Goal: Communication & Community: Ask a question

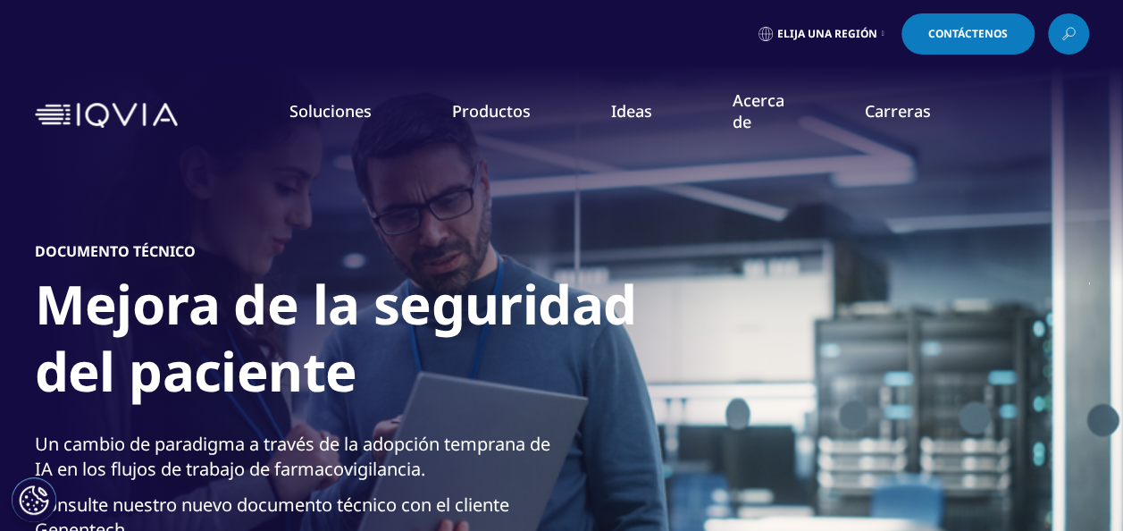
click at [949, 34] on span "Contáctenos" at bounding box center [968, 34] width 80 height 11
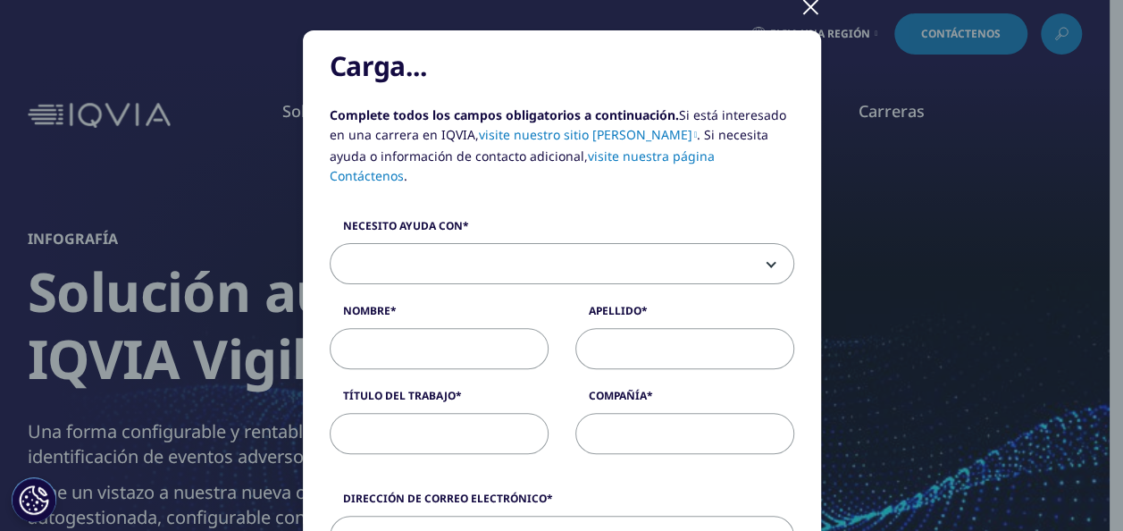
scroll to position [166, 0]
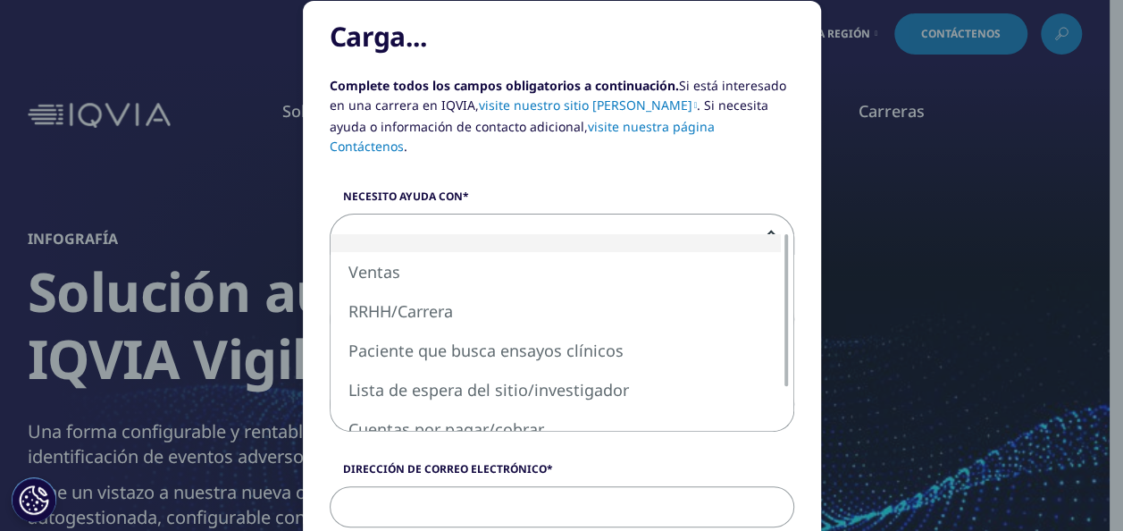
click at [767, 216] on span at bounding box center [562, 234] width 463 height 41
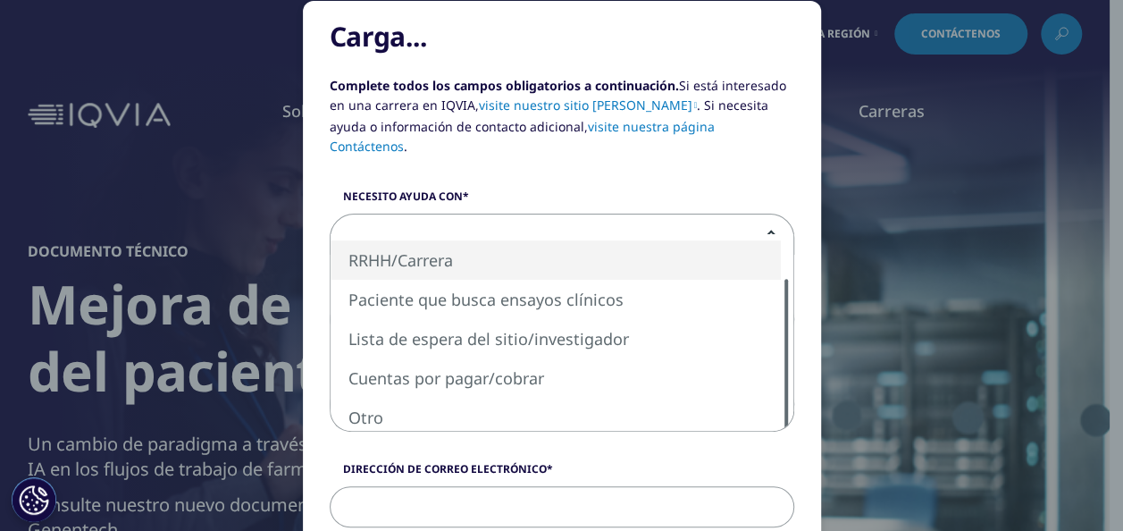
click at [779, 361] on div at bounding box center [786, 355] width 14 height 152
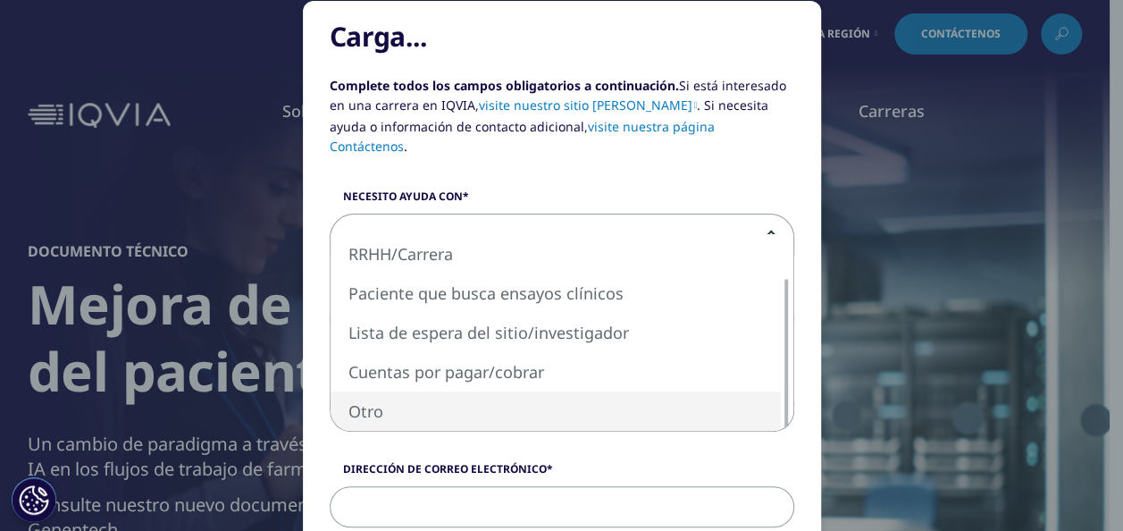
select select "Other"
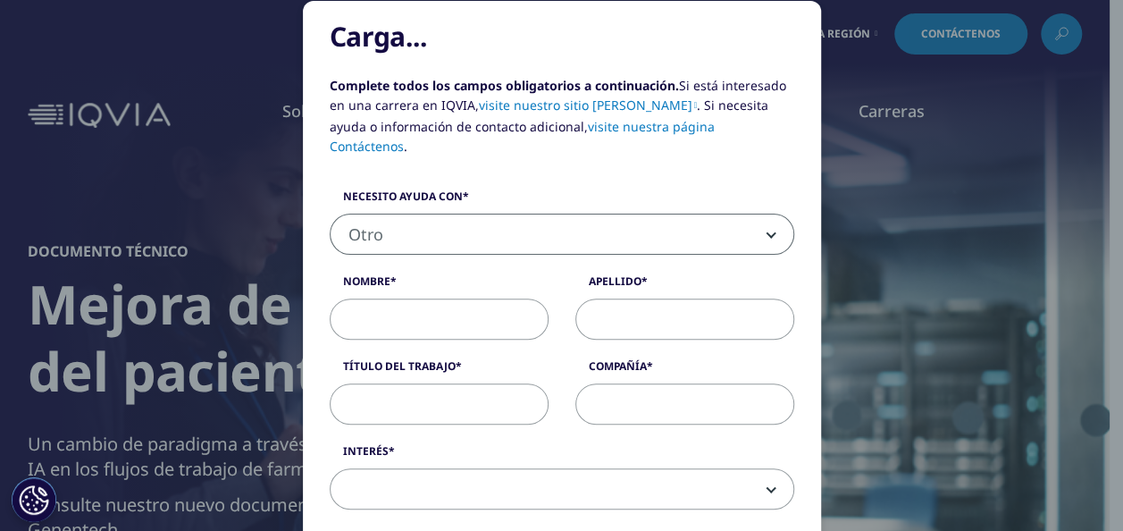
click at [425, 300] on input "Nombre" at bounding box center [439, 318] width 219 height 41
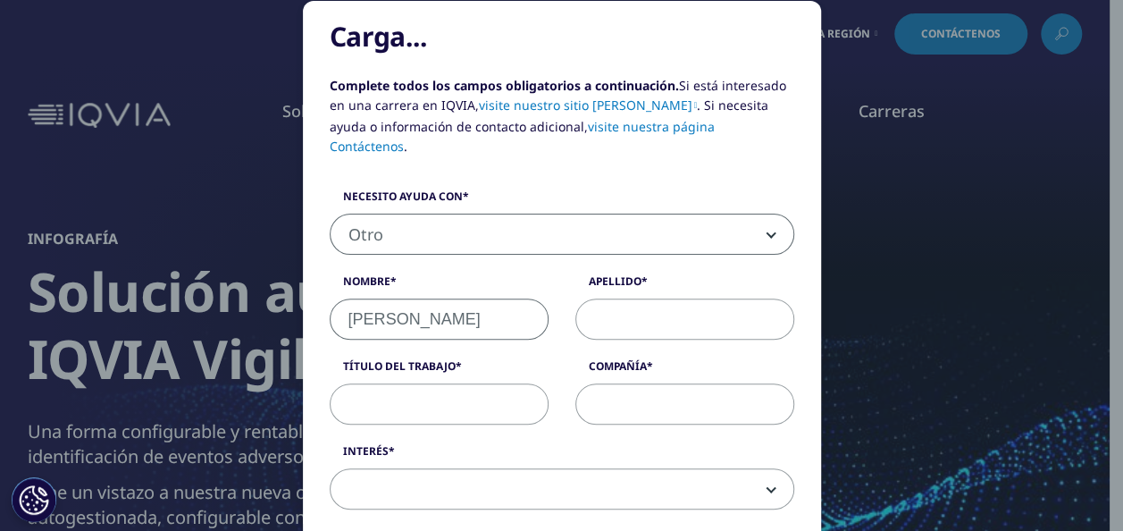
type input "MILAGROS YANETH"
click at [626, 299] on input "Apellido" at bounding box center [684, 318] width 219 height 41
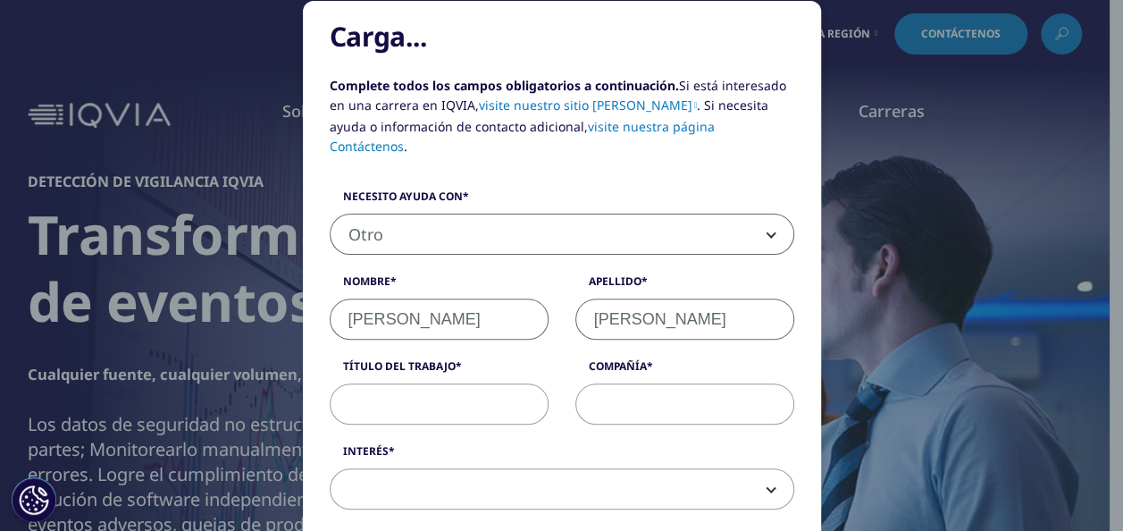
type input "ROSALES MARREROS"
click at [465, 384] on input "Título del trabajo" at bounding box center [439, 403] width 219 height 41
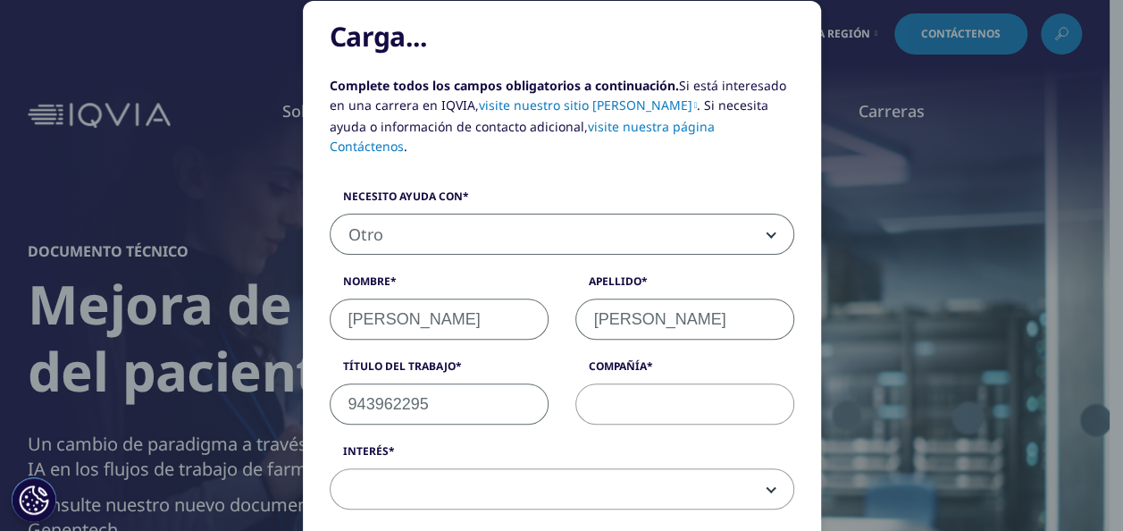
type input "943962295"
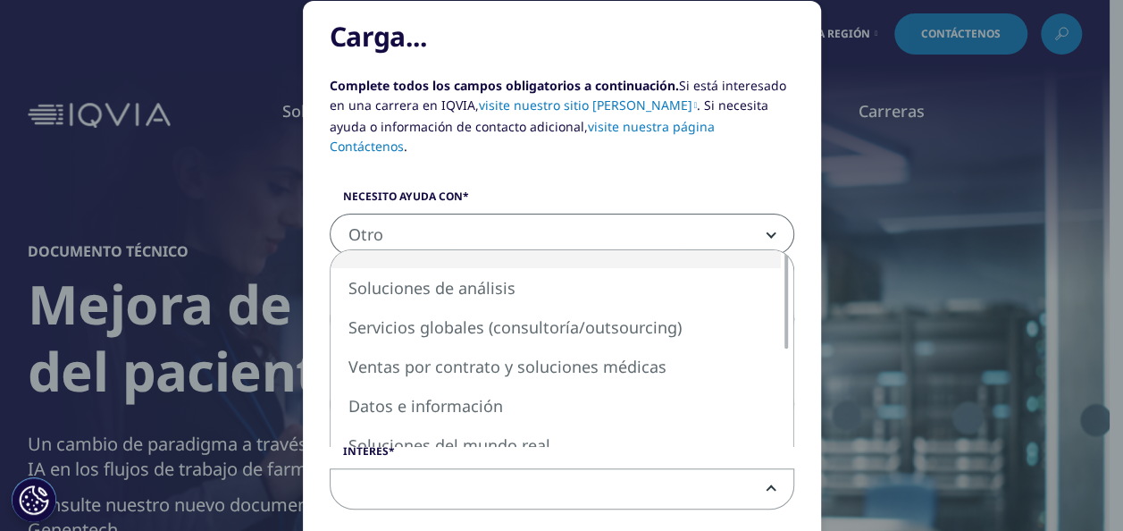
click at [488, 469] on span at bounding box center [562, 489] width 463 height 41
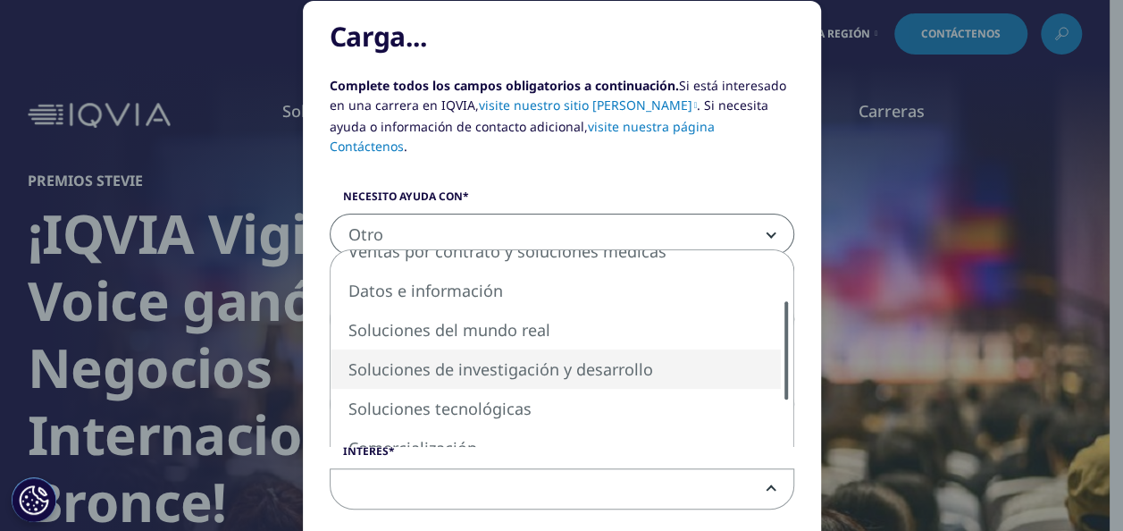
click at [779, 370] on div at bounding box center [786, 350] width 14 height 98
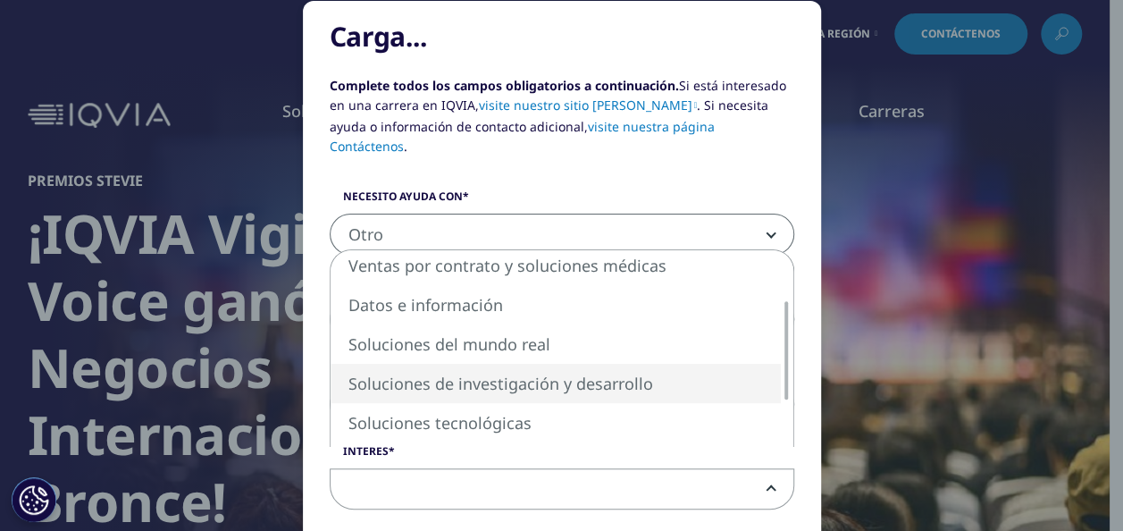
select select "Research and Development Solutions"
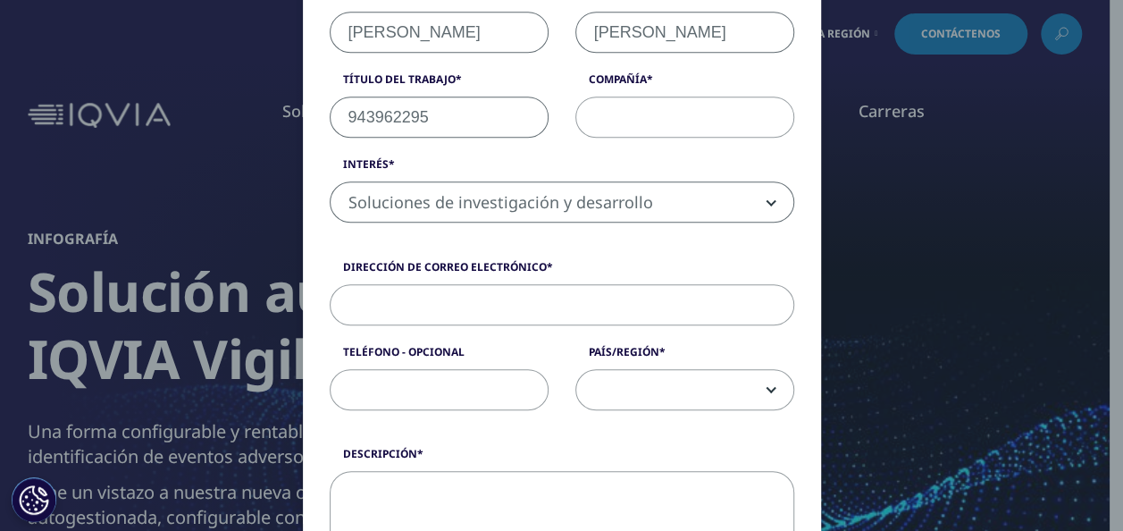
scroll to position [451, 0]
click at [464, 288] on input "Dirección de correo electrónico" at bounding box center [562, 306] width 465 height 41
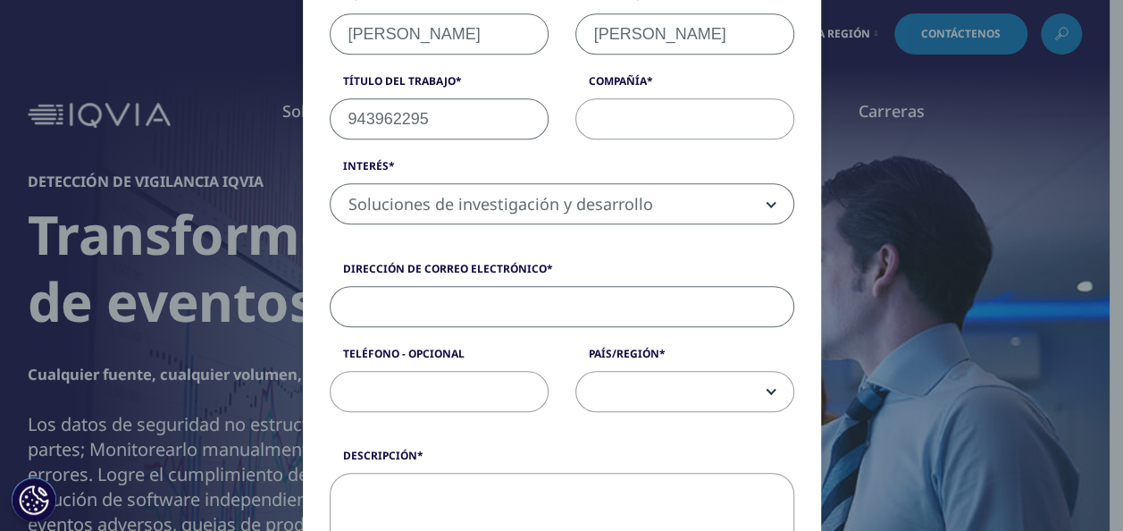
type input "mrosalesm2@upao.edu.pe"
select select "Peru"
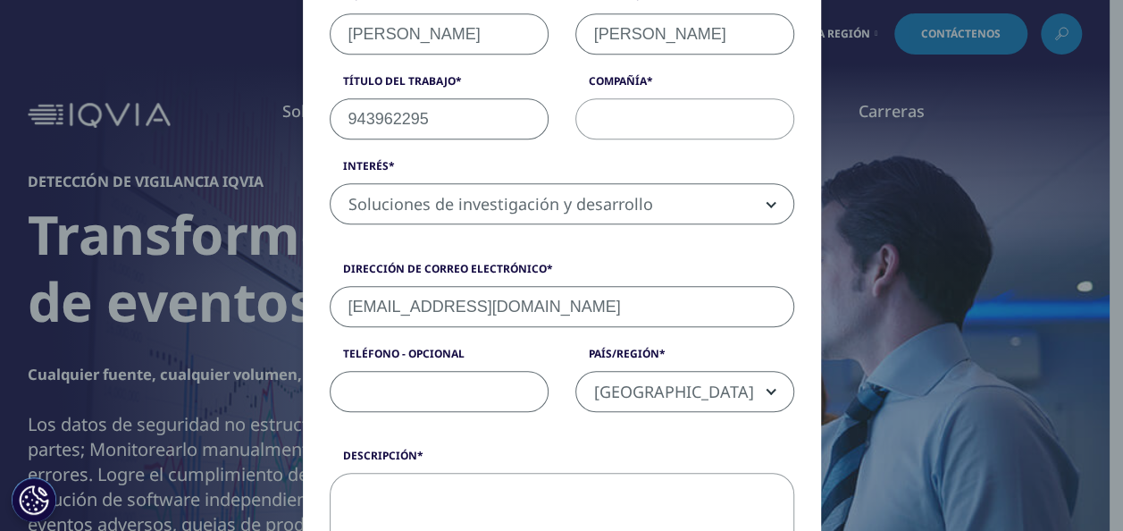
click at [458, 371] on input "Teléfono - Opcional" at bounding box center [439, 391] width 219 height 41
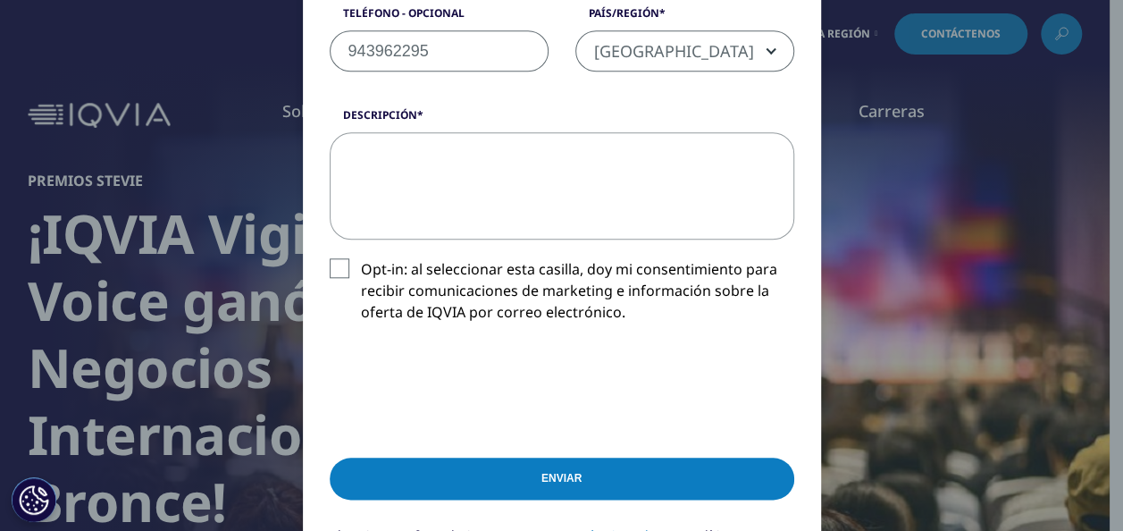
scroll to position [793, 0]
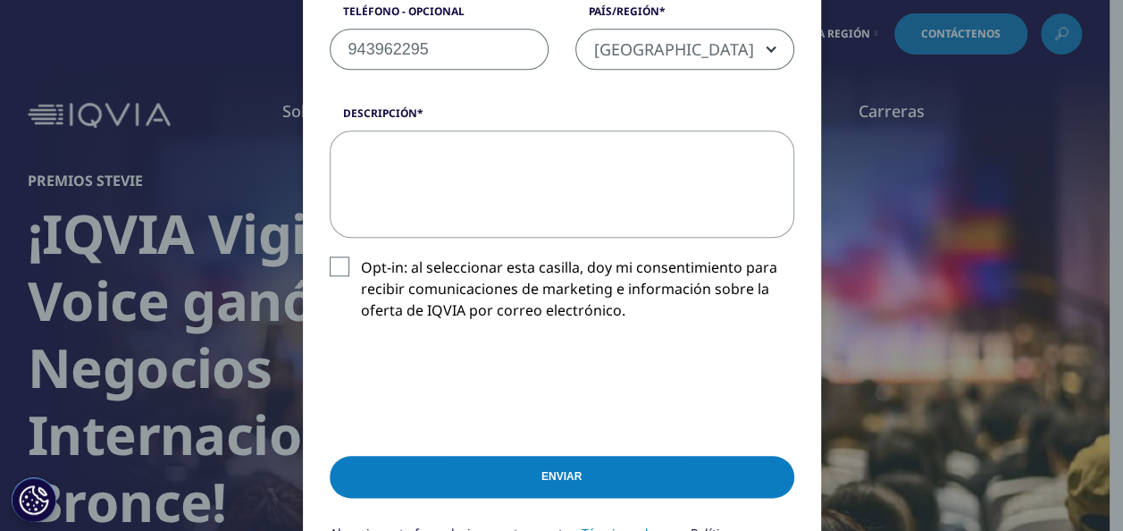
type input "943962295"
click at [491, 156] on textarea "Descripción" at bounding box center [562, 183] width 465 height 107
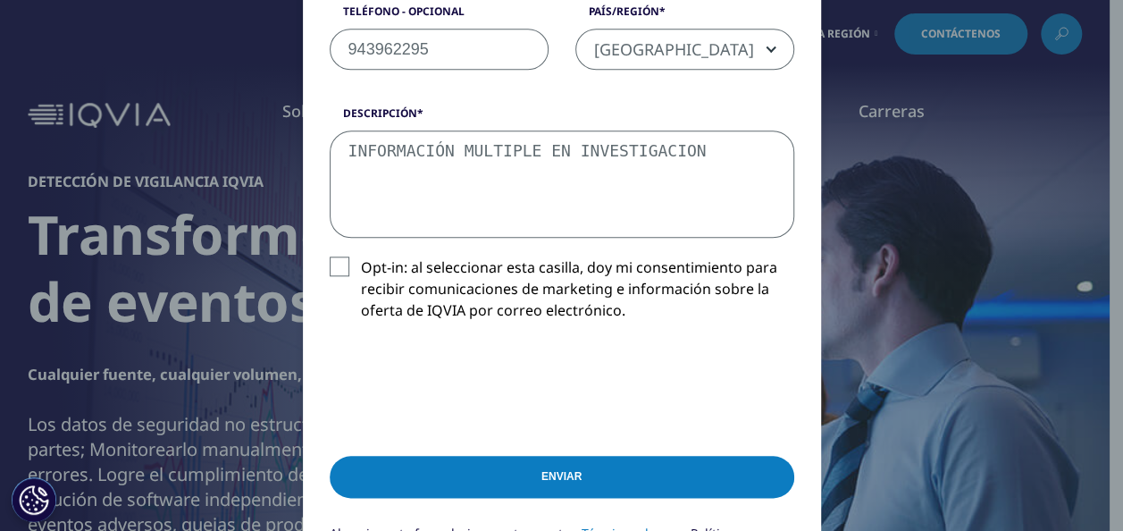
type textarea "INFORMACIÓN MULTIPLE EN INVESTIGACION"
click at [332, 256] on label "Opt-in: al seleccionar esta casilla, doy mi consentimiento para recibir comunic…" at bounding box center [562, 293] width 465 height 74
click at [361, 256] on input "Opt-in: al seleccionar esta casilla, doy mi consentimiento para recibir comunic…" at bounding box center [361, 256] width 0 height 0
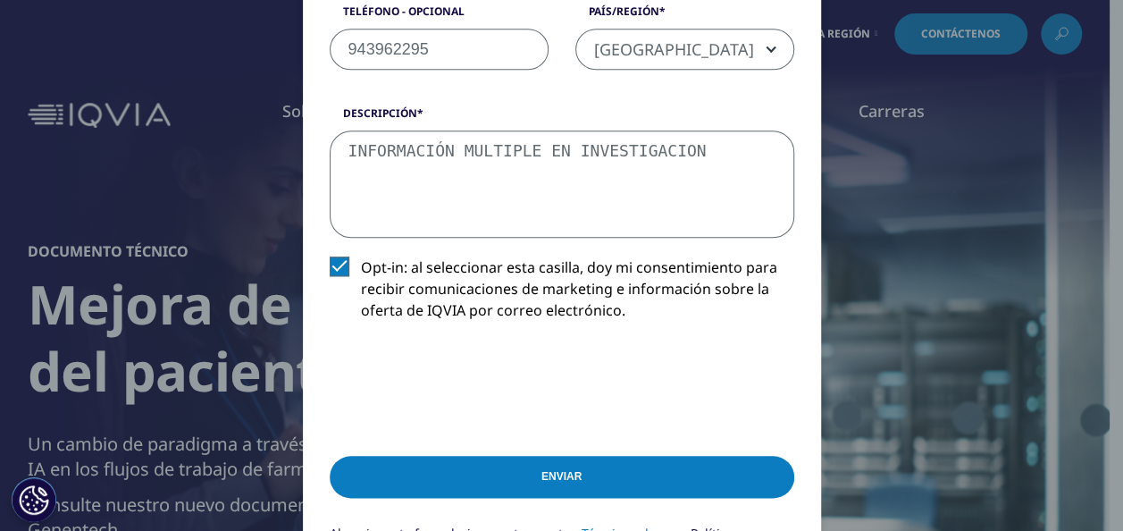
click at [586, 458] on input "Submit" at bounding box center [562, 477] width 465 height 42
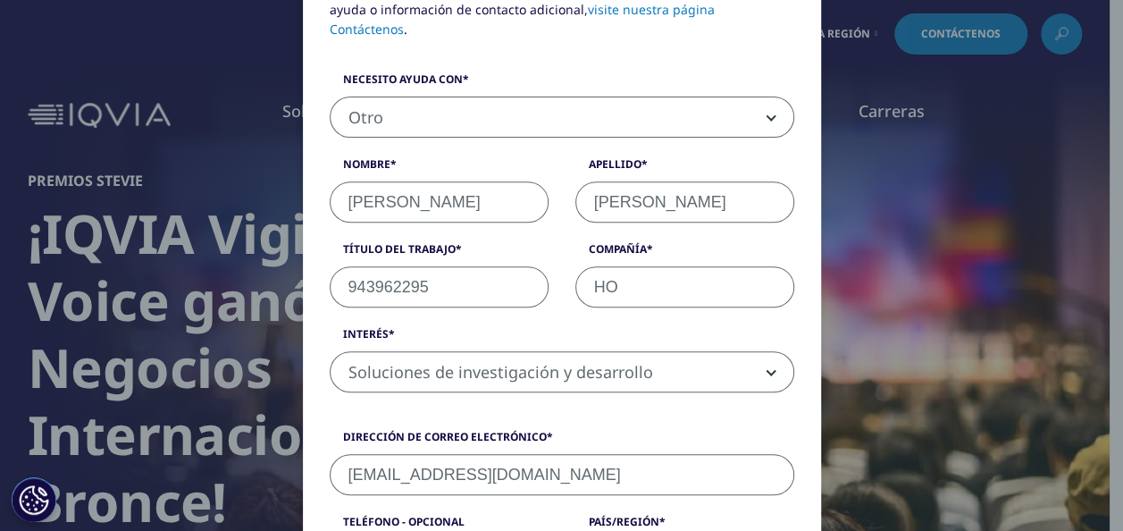
type input "H"
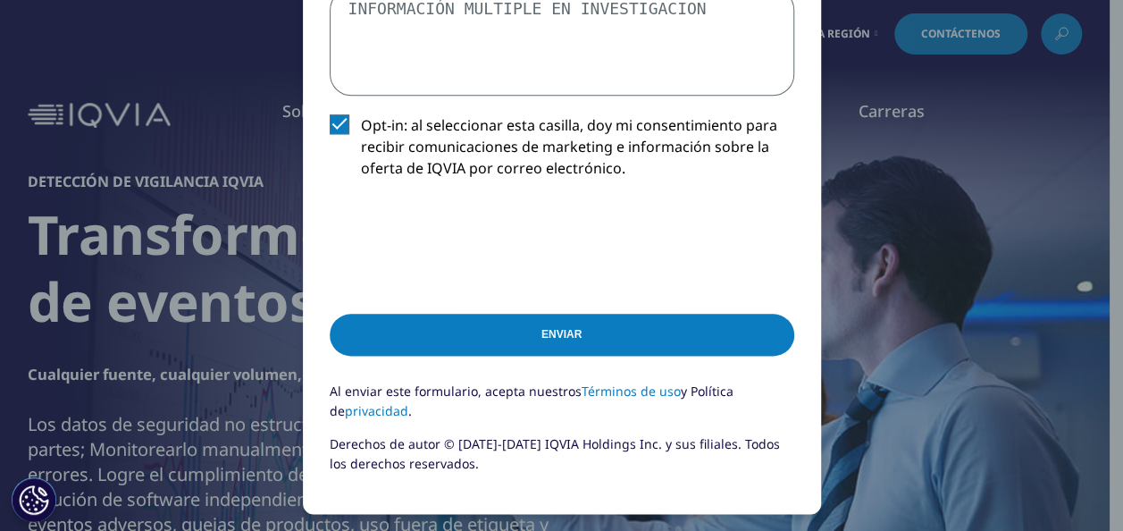
scroll to position [971, 0]
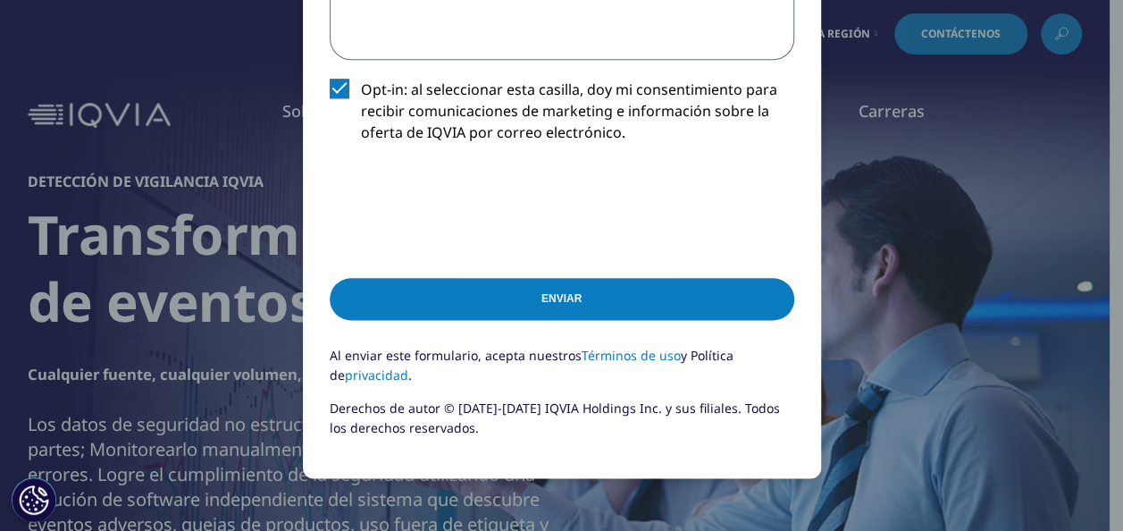
type input "UNIVERSIDAD PRIVADA ANTENOR ORREGO"
click at [551, 278] on input "Submit" at bounding box center [562, 299] width 465 height 42
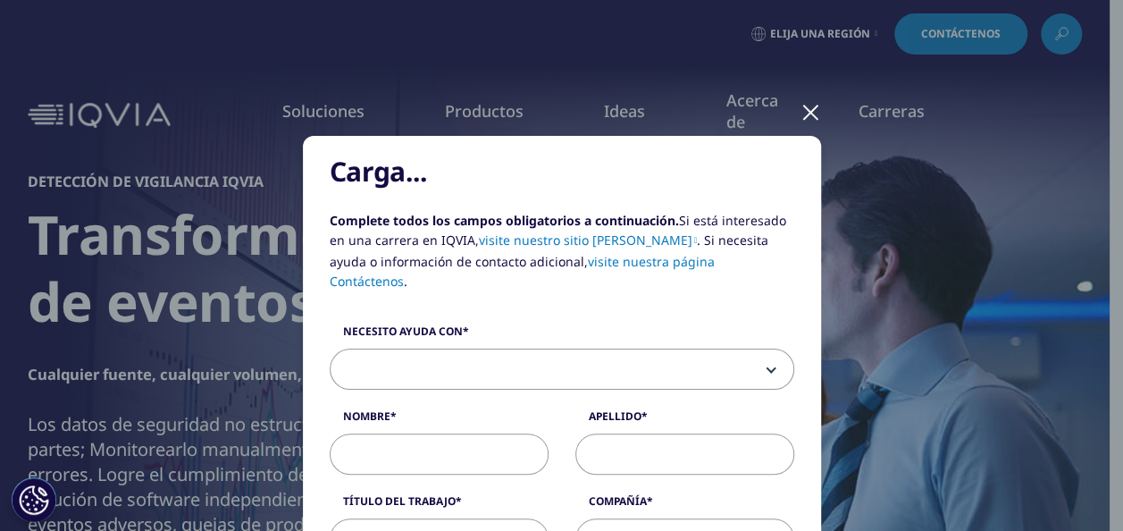
scroll to position [0, 0]
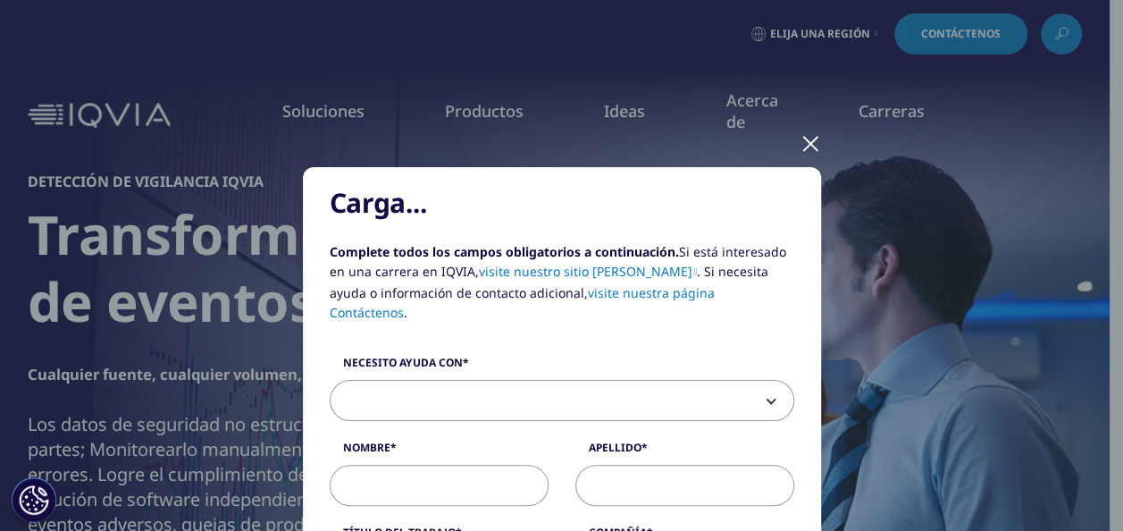
click at [804, 133] on div at bounding box center [811, 142] width 21 height 49
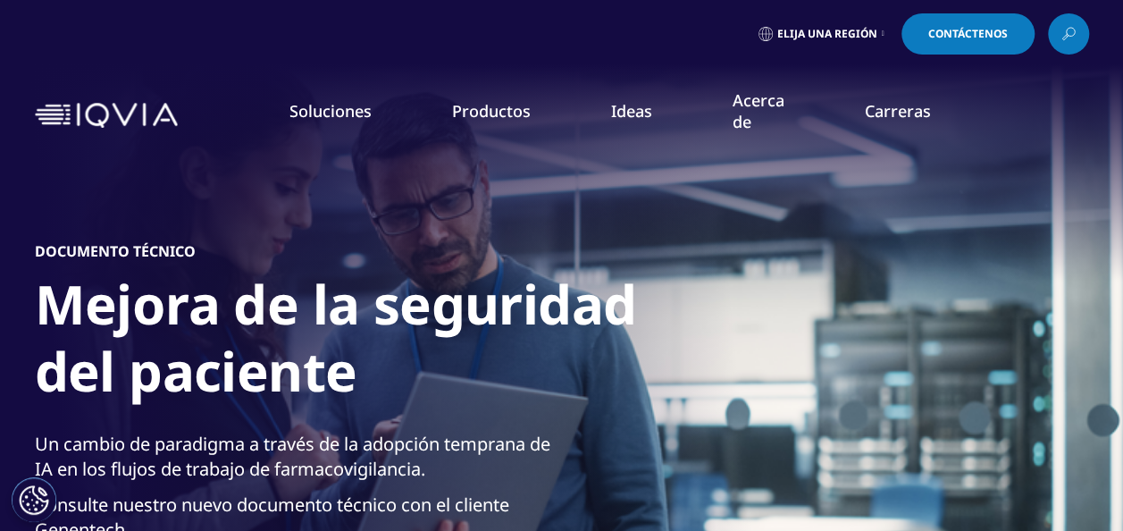
click at [802, 45] on link "Elija una región" at bounding box center [821, 33] width 133 height 41
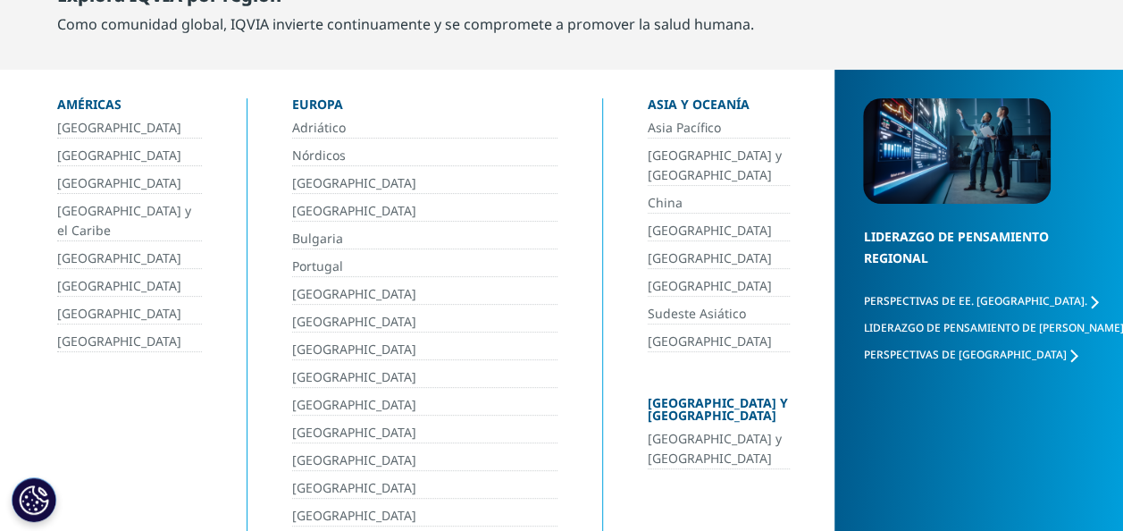
scroll to position [116, 0]
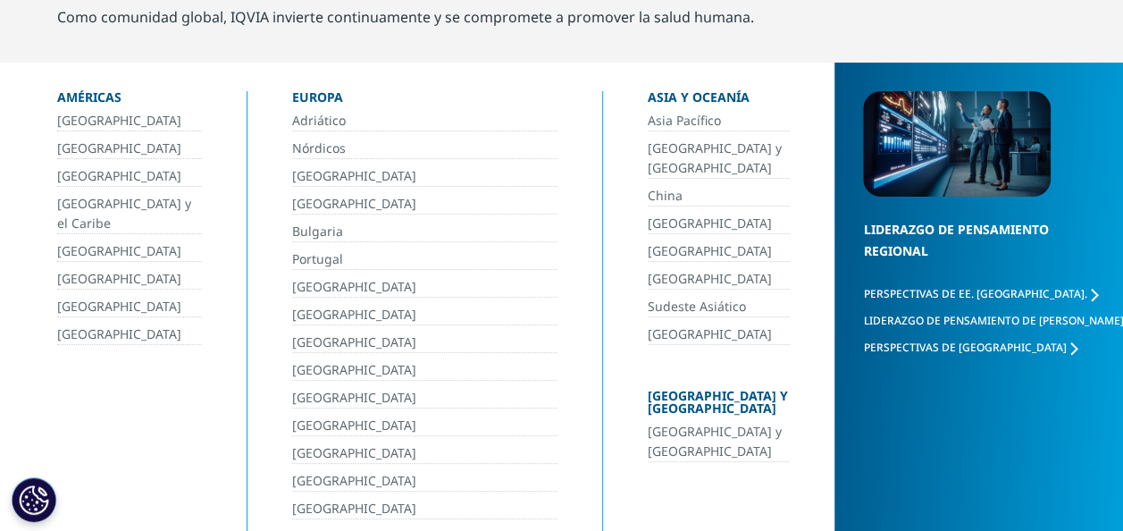
click at [87, 98] on div "Américas" at bounding box center [129, 101] width 145 height 20
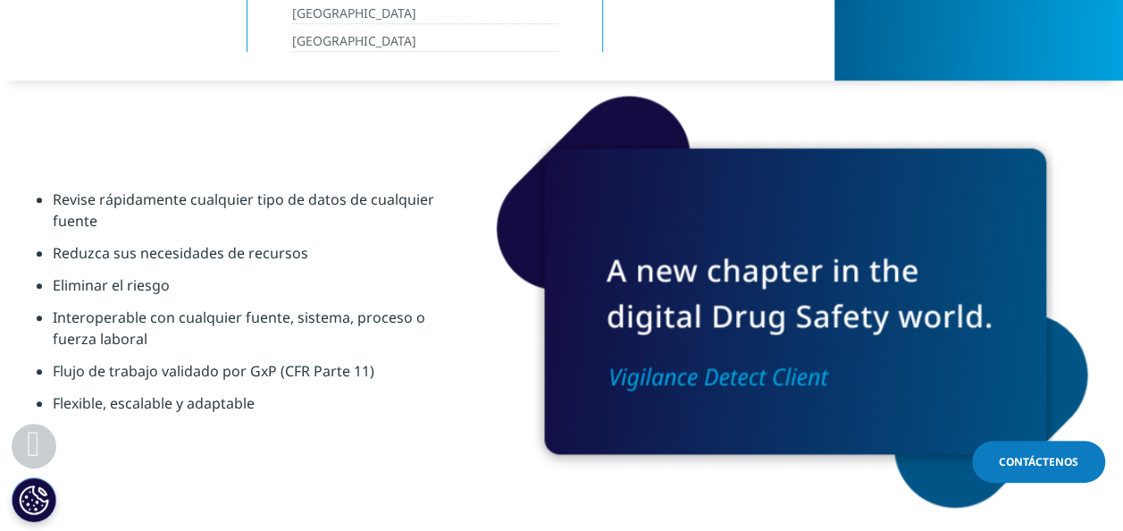
scroll to position [826, 0]
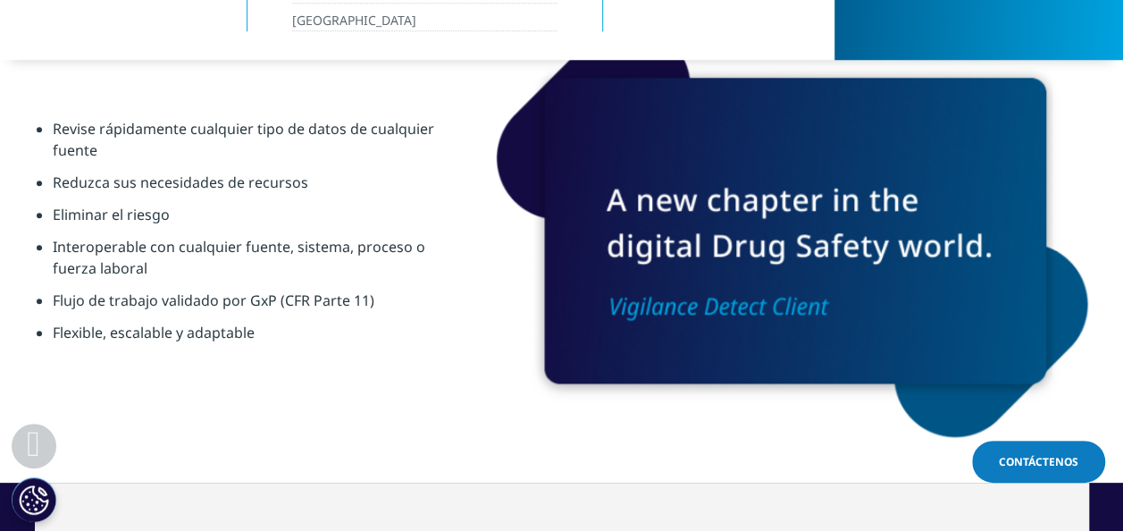
click at [671, 315] on div at bounding box center [792, 230] width 523 height 334
click at [724, 189] on div at bounding box center [792, 230] width 523 height 334
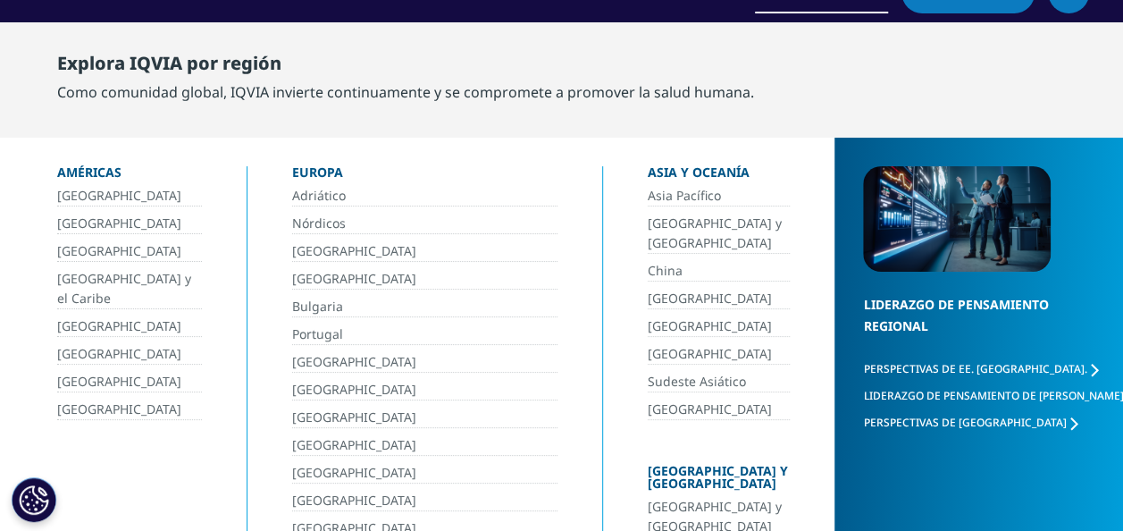
scroll to position [0, 0]
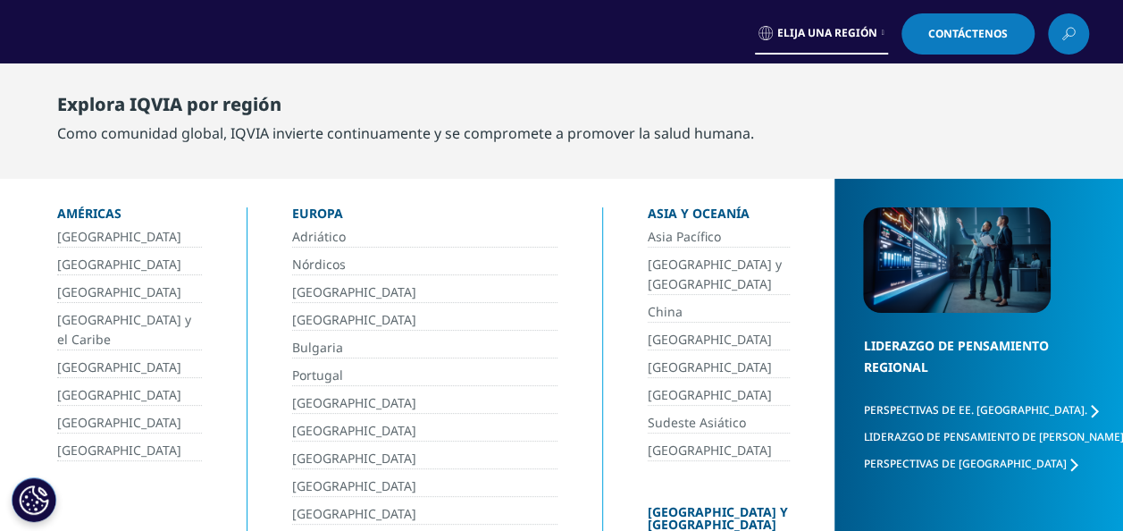
click at [1121, 37] on div "Elija una región Contáctenos" at bounding box center [561, 34] width 1123 height 68
click at [883, 38] on link "Elija una región" at bounding box center [821, 33] width 133 height 41
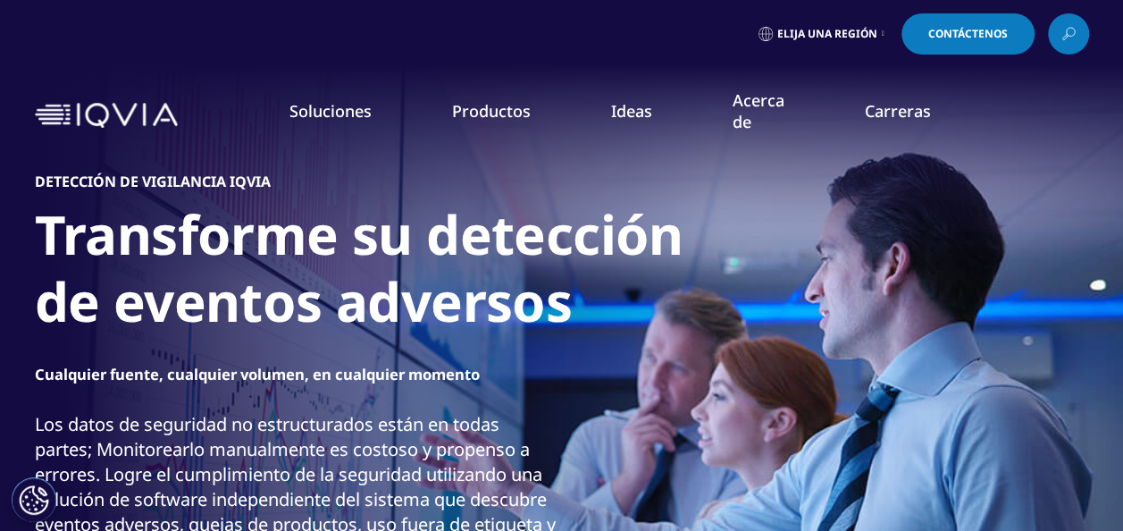
click at [115, 293] on link "Investigación y desarrollo" at bounding box center [124, 289] width 159 height 18
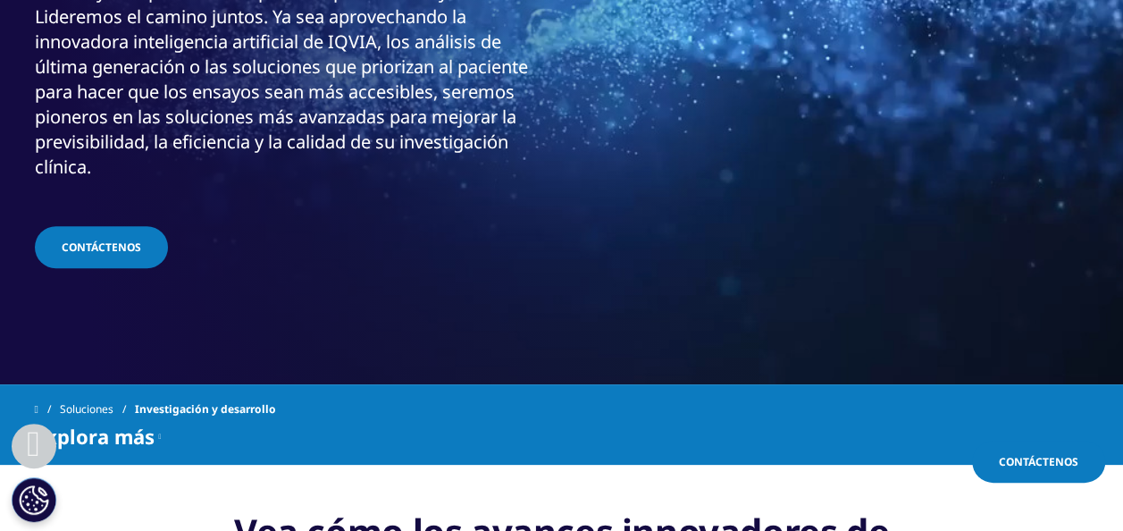
scroll to position [429, 0]
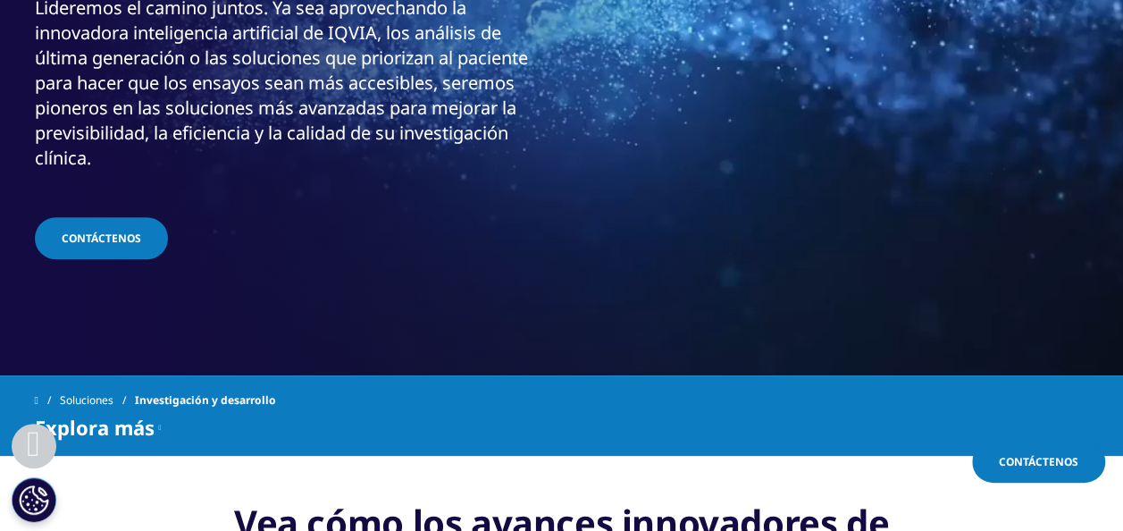
click at [70, 238] on span "Contáctenos" at bounding box center [102, 238] width 80 height 15
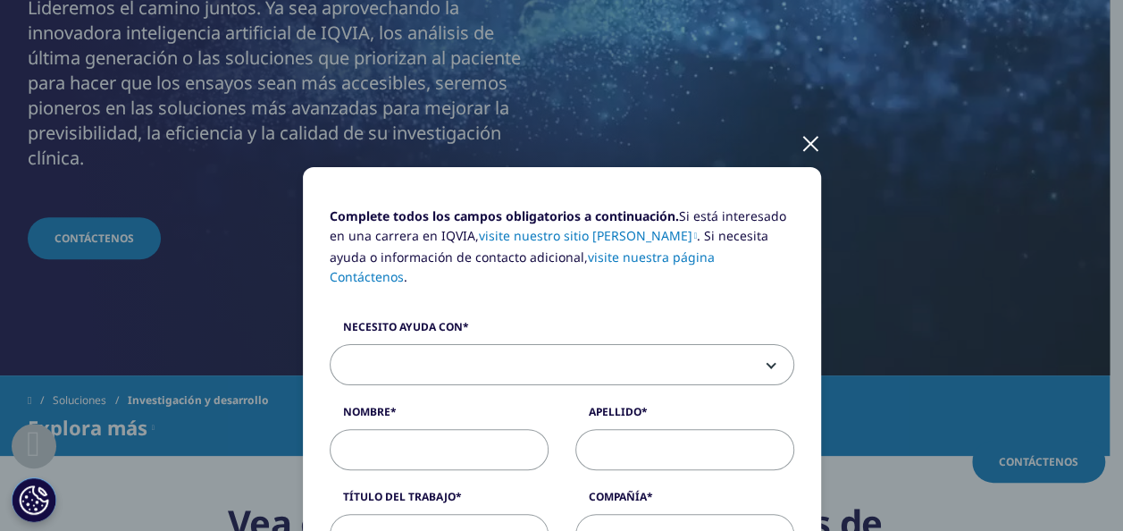
click at [802, 141] on div at bounding box center [811, 142] width 21 height 49
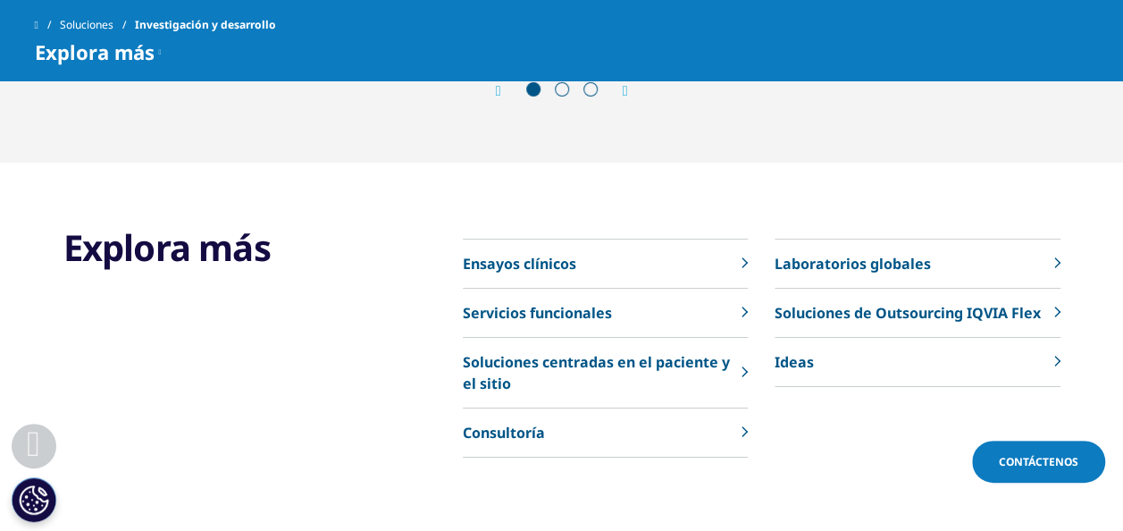
scroll to position [6359, 0]
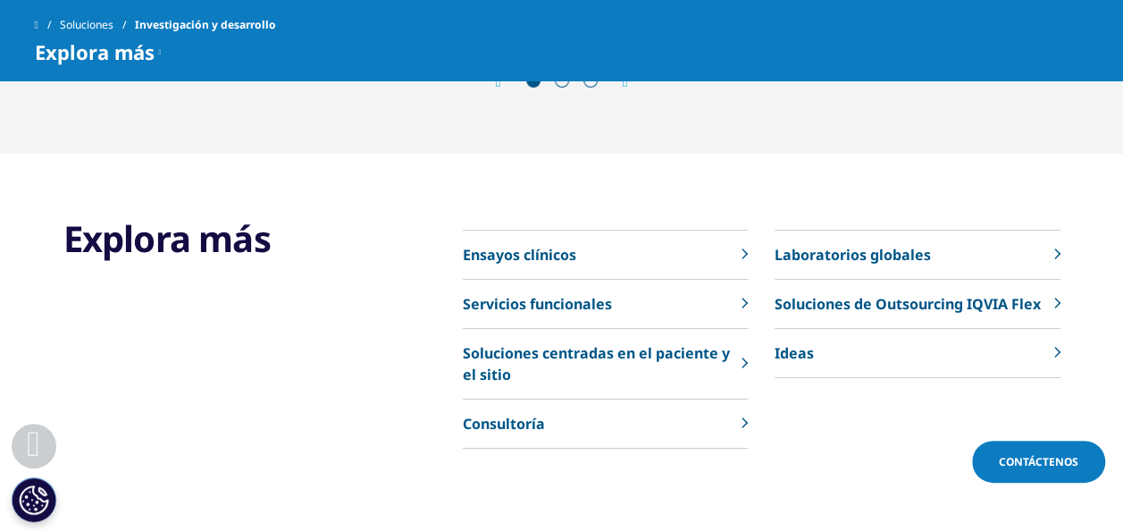
click at [522, 244] on p "Ensayos clínicos" at bounding box center [519, 254] width 113 height 21
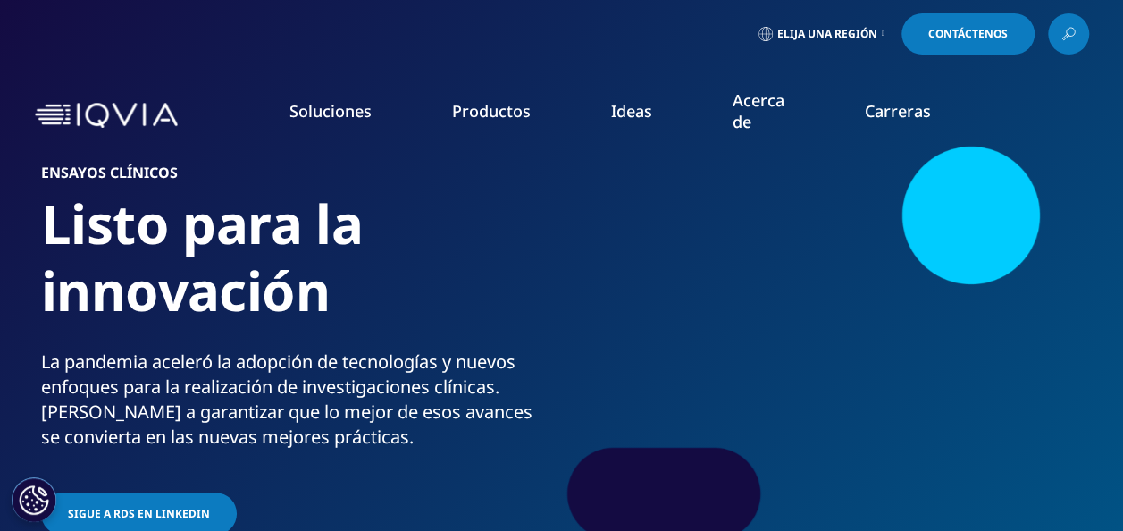
click at [990, 41] on link "Contáctenos" at bounding box center [968, 33] width 133 height 41
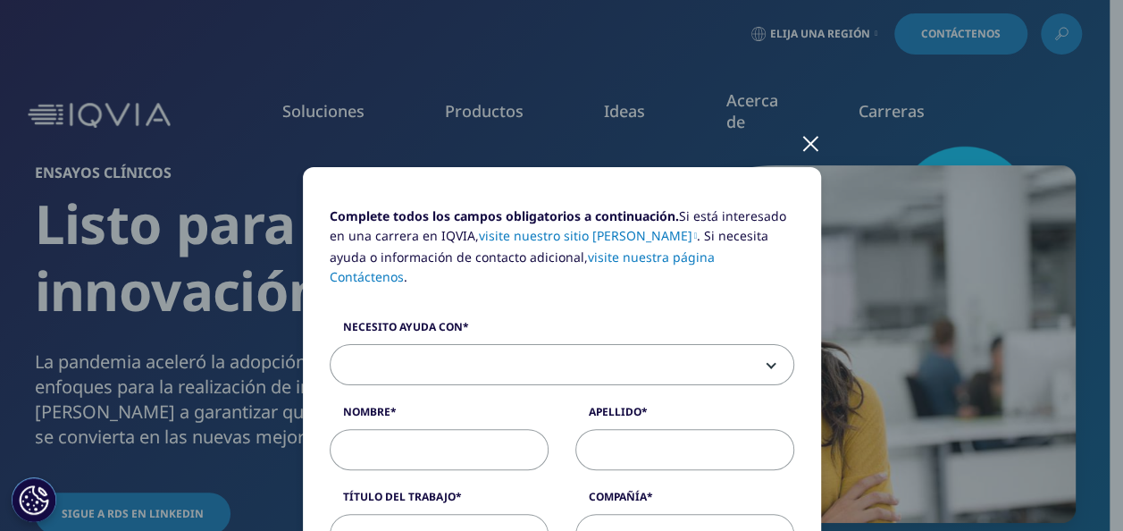
click at [805, 141] on div at bounding box center [811, 142] width 21 height 49
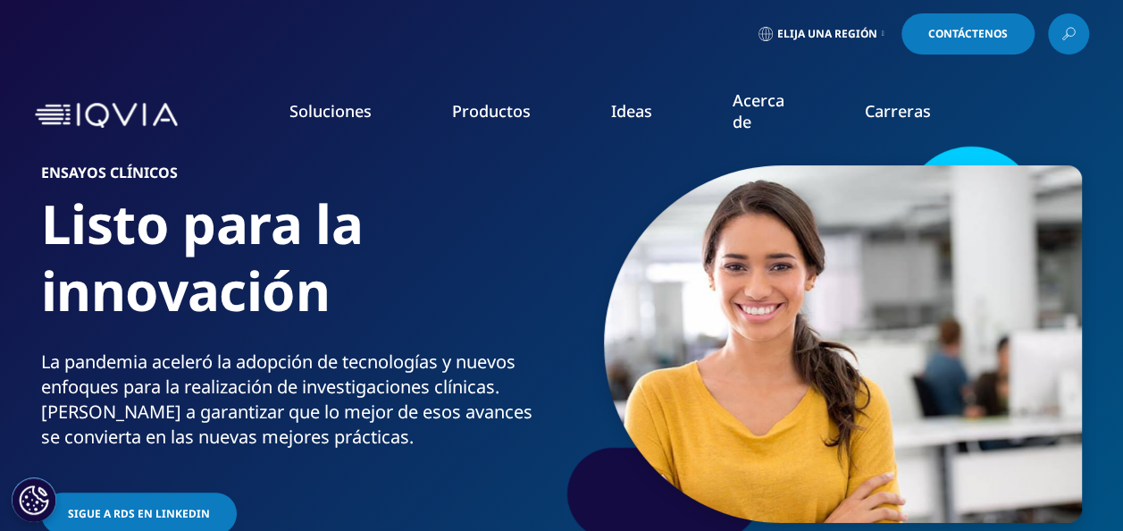
click at [811, 40] on span "Elija una región" at bounding box center [827, 34] width 100 height 14
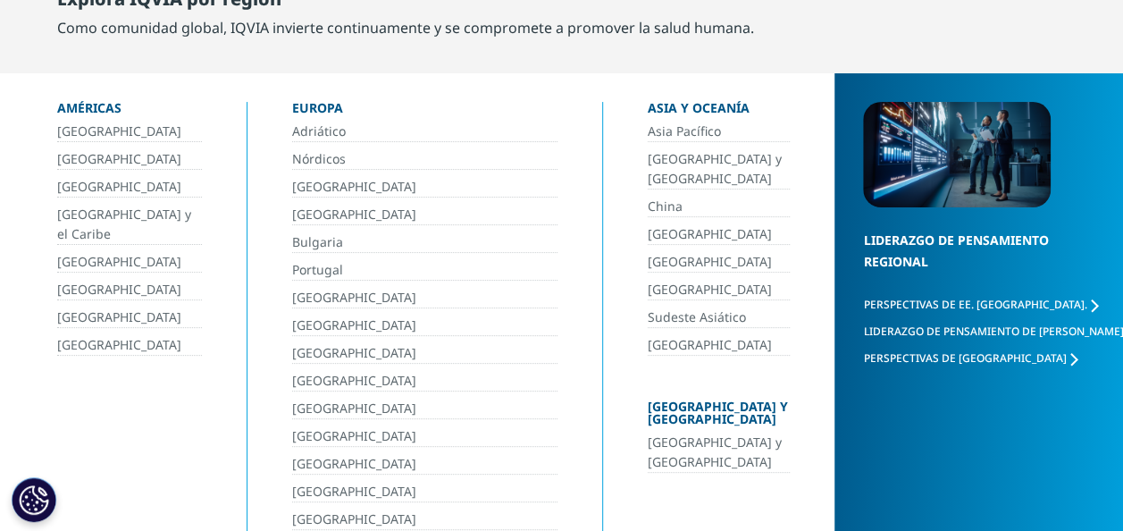
scroll to position [112, 0]
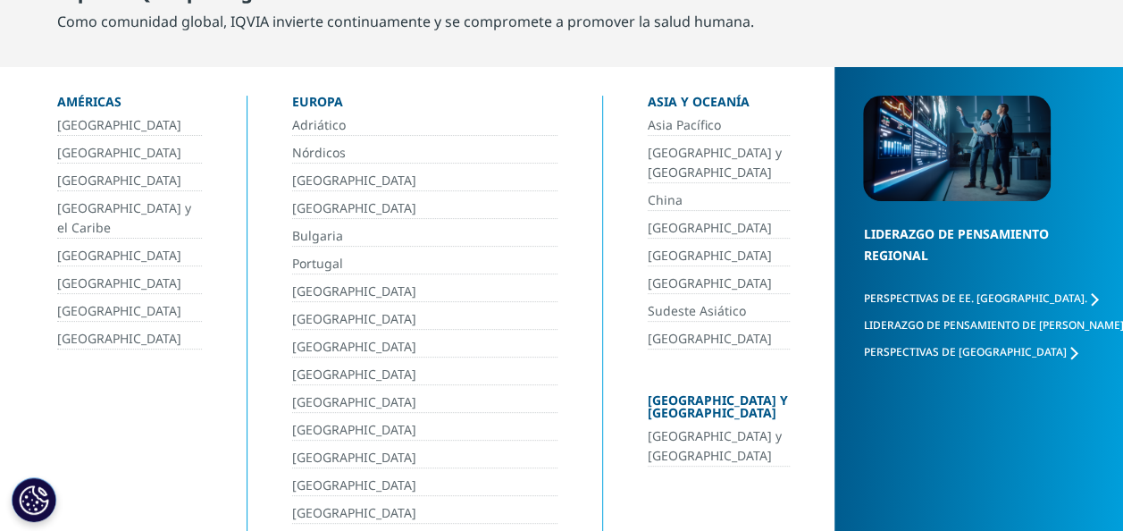
click at [966, 325] on span "Liderazgo de pensamiento de EMEA" at bounding box center [993, 324] width 260 height 15
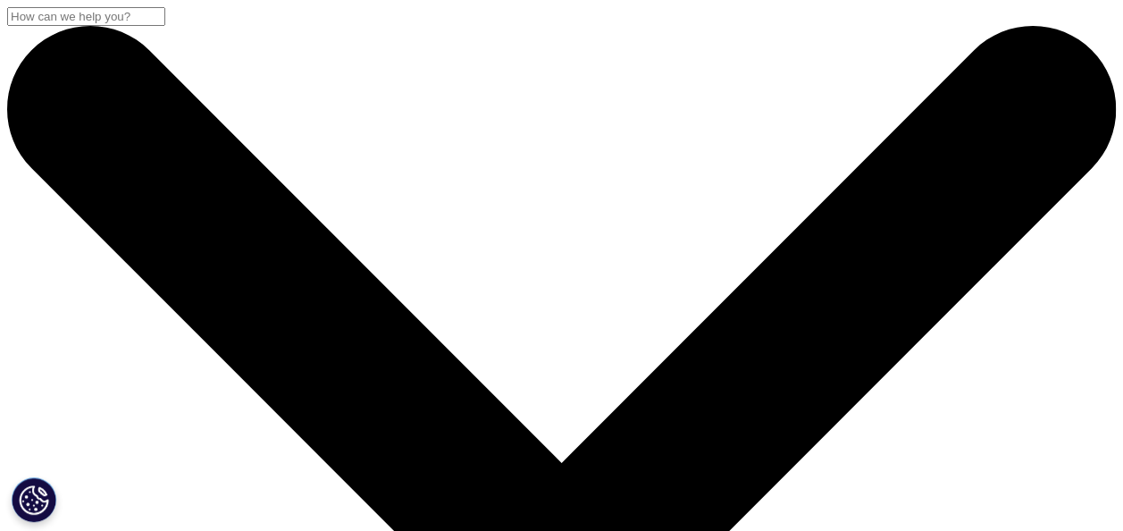
checkbox input "true"
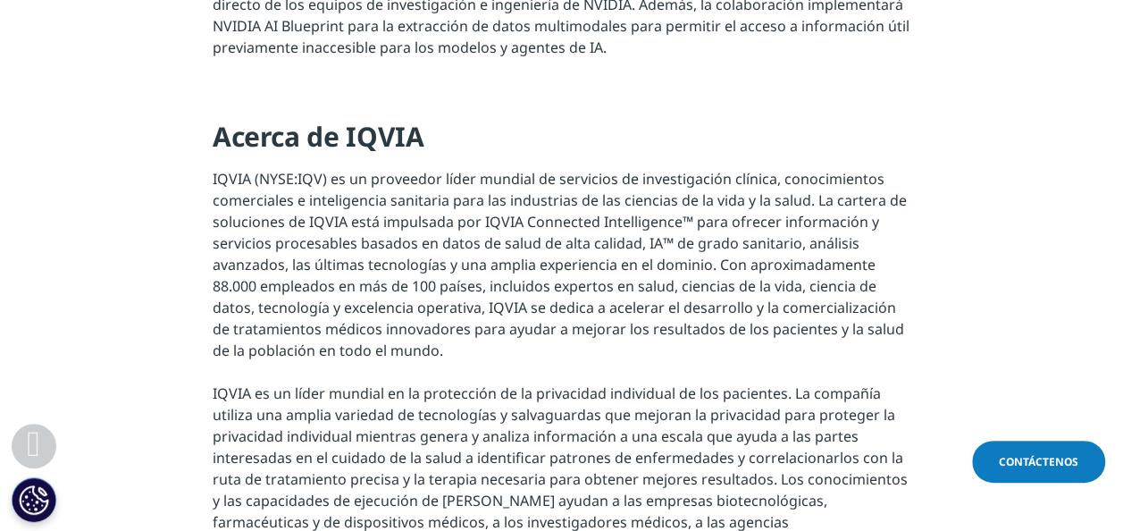
scroll to position [127, 0]
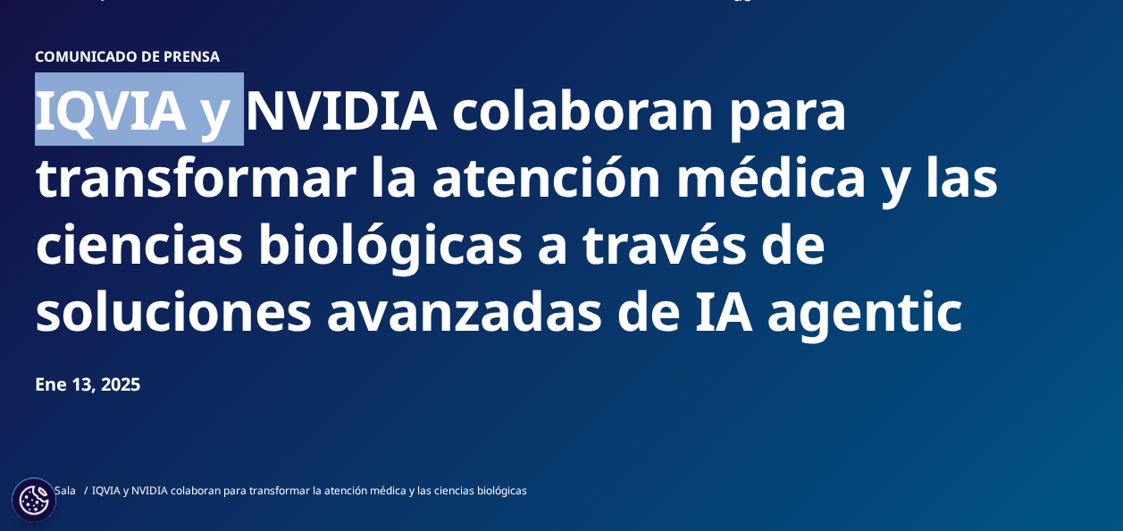
drag, startPoint x: 32, startPoint y: 112, endPoint x: 248, endPoint y: 143, distance: 217.6
click at [248, 143] on section "Comunicado de prensa IQVIA y NVIDIA colaboran para transformar la atención médi…" at bounding box center [561, 212] width 1123 height 678
